Goal: Task Accomplishment & Management: Complete application form

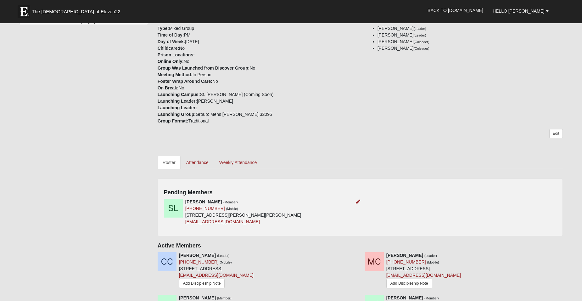
scroll to position [178, 0]
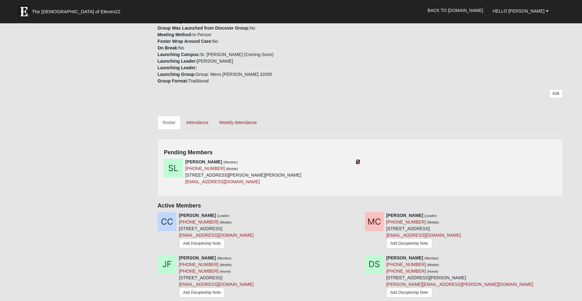
click at [358, 160] on icon at bounding box center [358, 162] width 4 height 4
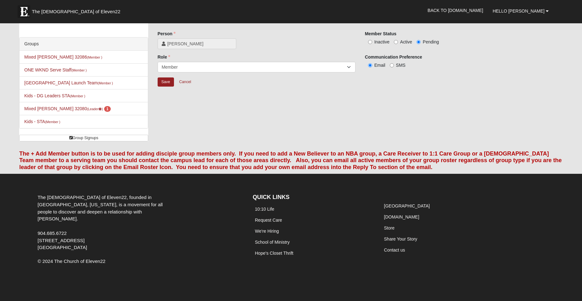
scroll to position [11, 0]
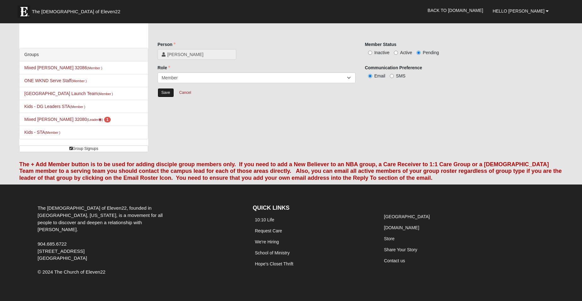
click at [166, 93] on input "Save" at bounding box center [166, 92] width 16 height 9
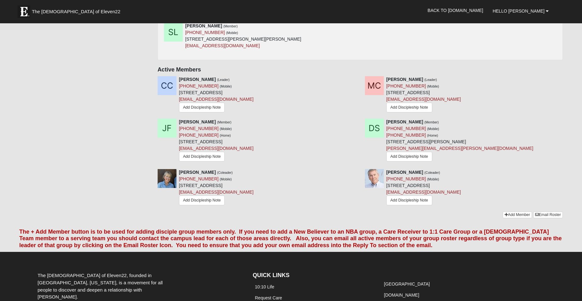
scroll to position [294, 0]
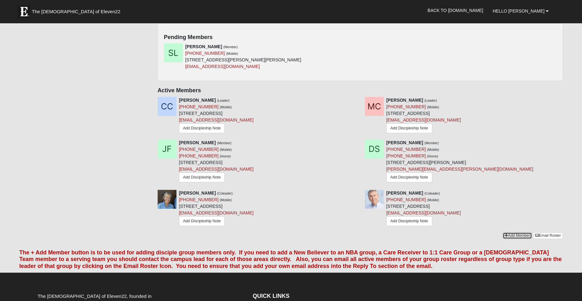
click at [511, 234] on link "Add Member" at bounding box center [517, 235] width 29 height 7
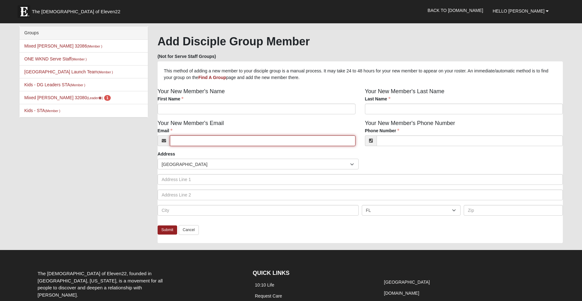
click at [209, 141] on input "Email" at bounding box center [263, 140] width 186 height 11
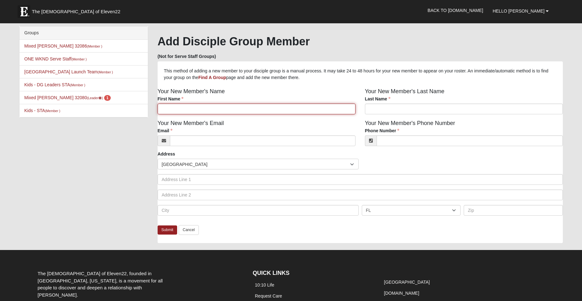
click at [203, 111] on input "First Name" at bounding box center [257, 109] width 198 height 11
type input "greg"
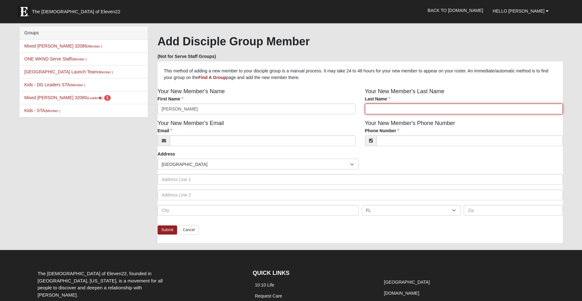
click at [381, 112] on input "Last Name" at bounding box center [464, 109] width 198 height 11
type input "cerrato"
click input "submit" at bounding box center [0, 0] width 0 height 0
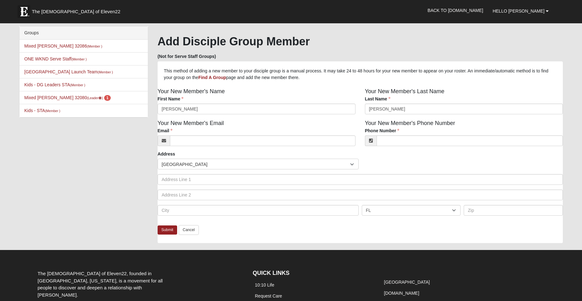
click at [327, 124] on div "Your New Member's Email Email Email address is not valid Email is required." at bounding box center [256, 135] width 207 height 32
click at [392, 140] on input "Phone Number" at bounding box center [470, 140] width 186 height 11
click at [250, 138] on input "Email" at bounding box center [263, 140] width 186 height 11
click at [399, 142] on input "Phone Number" at bounding box center [470, 140] width 186 height 11
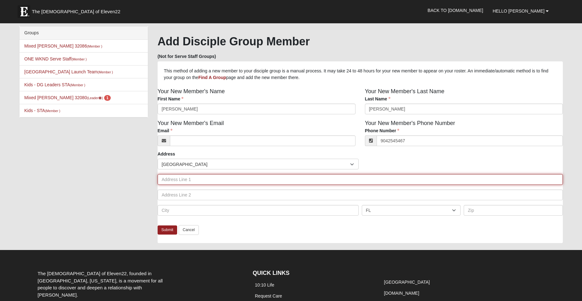
type input "(904) 254-5467"
click at [236, 176] on input "text" at bounding box center [360, 179] width 405 height 11
click at [229, 179] on input "text" at bounding box center [360, 179] width 405 height 11
type input "274 S Mantazas Blvd,"
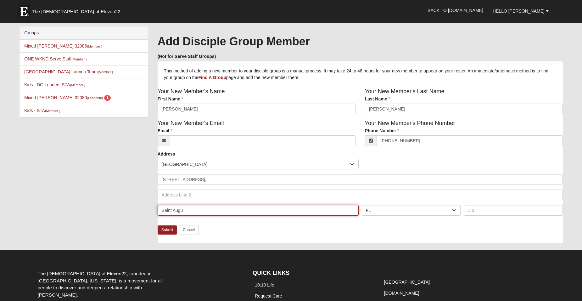
type input "Saint Augustine"
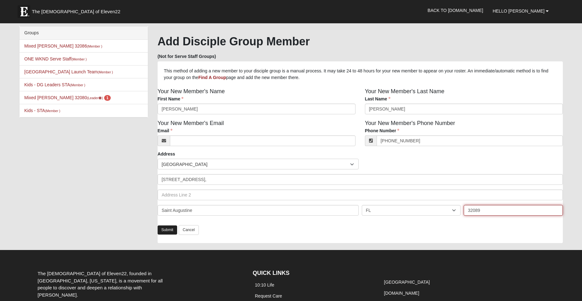
type input "32089"
click at [165, 229] on link "Submit" at bounding box center [168, 229] width 20 height 9
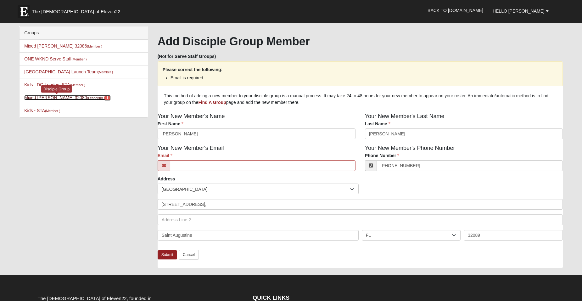
click at [104, 97] on span "1" at bounding box center [107, 98] width 7 height 6
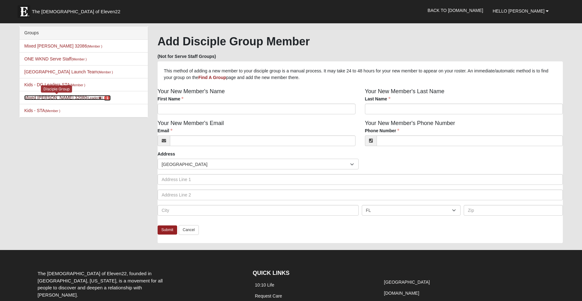
click at [104, 97] on span "1" at bounding box center [107, 98] width 7 height 6
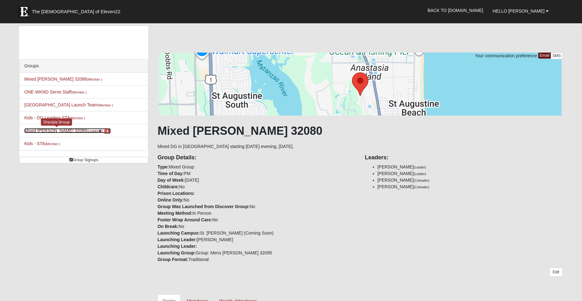
click at [104, 130] on span "1" at bounding box center [107, 131] width 7 height 6
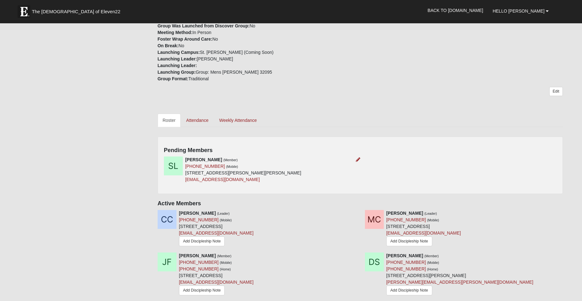
scroll to position [189, 0]
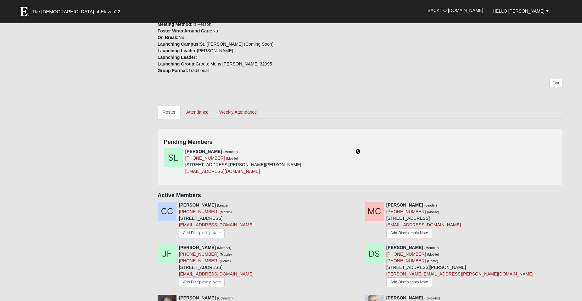
click at [356, 149] on icon at bounding box center [358, 151] width 4 height 4
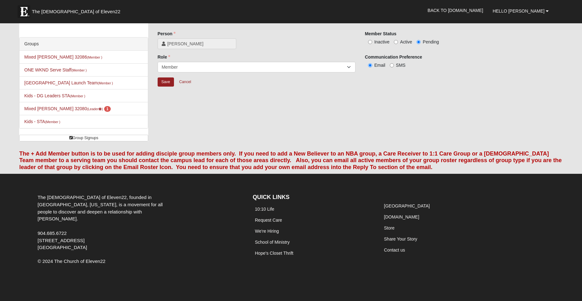
scroll to position [22, 0]
click at [396, 41] on input "Active" at bounding box center [396, 42] width 4 height 4
radio input "true"
click at [418, 41] on input "Pending" at bounding box center [419, 42] width 4 height 4
radio input "true"
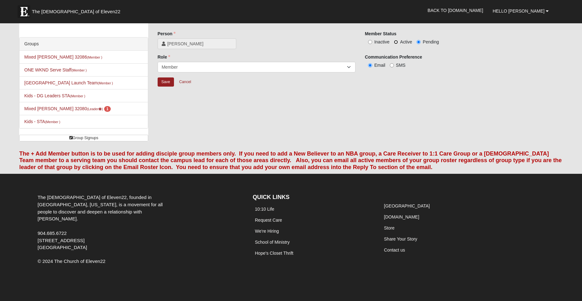
click at [396, 41] on input "Active" at bounding box center [396, 42] width 4 height 4
radio input "true"
click at [167, 81] on input "Save" at bounding box center [166, 81] width 16 height 9
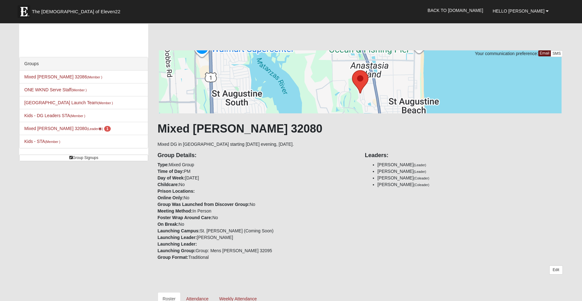
scroll to position [0, 0]
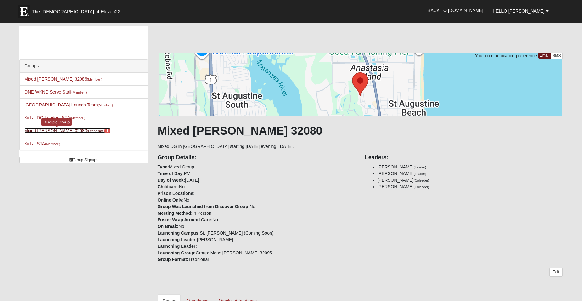
click at [104, 130] on span "1" at bounding box center [107, 131] width 7 height 6
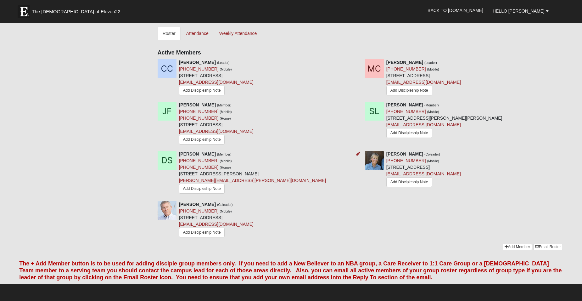
scroll to position [262, 0]
